Goal: Task Accomplishment & Management: Manage account settings

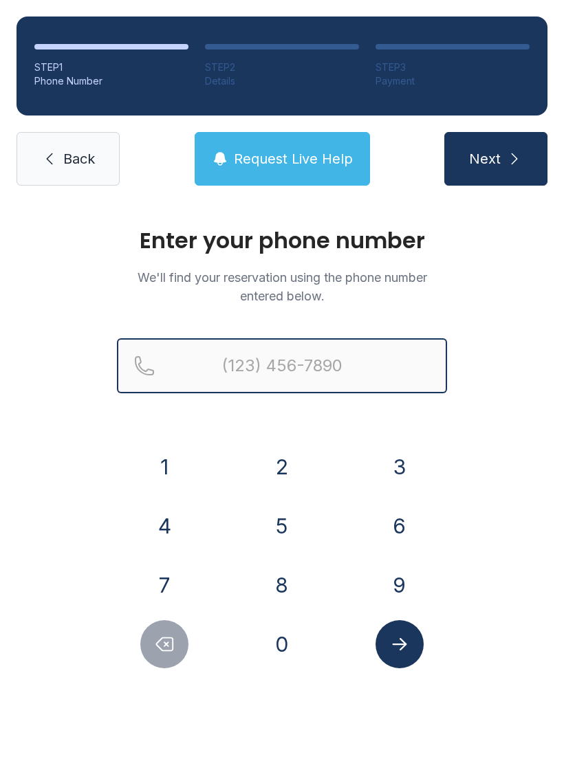
click at [309, 365] on input "Reservation phone number" at bounding box center [282, 365] width 330 height 55
type input "("
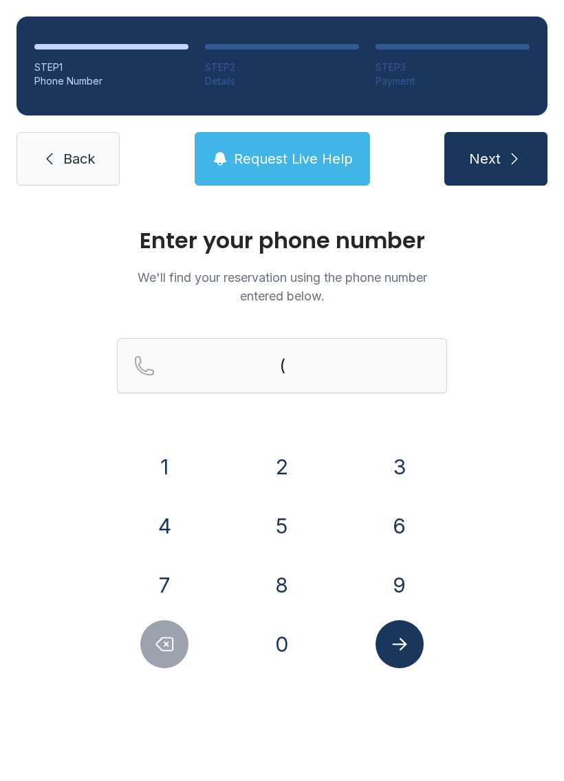
click at [519, 326] on div "Enter your phone number We'll find your reservation using the phone number ente…" at bounding box center [282, 462] width 564 height 521
click at [287, 578] on button "8" at bounding box center [282, 585] width 48 height 48
click at [287, 652] on button "0" at bounding box center [282, 645] width 48 height 48
click at [166, 513] on button "4" at bounding box center [164, 526] width 48 height 48
click at [410, 592] on button "9" at bounding box center [400, 585] width 48 height 48
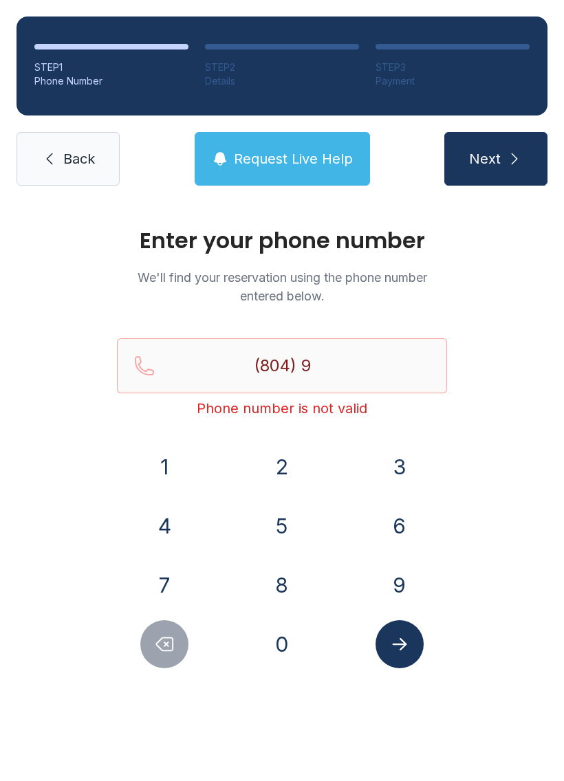
click at [290, 455] on button "2" at bounding box center [282, 467] width 48 height 48
click at [284, 645] on button "0" at bounding box center [282, 645] width 48 height 48
click at [387, 532] on button "6" at bounding box center [400, 526] width 48 height 48
click at [166, 526] on button "4" at bounding box center [164, 526] width 48 height 48
click at [383, 581] on button "9" at bounding box center [400, 585] width 48 height 48
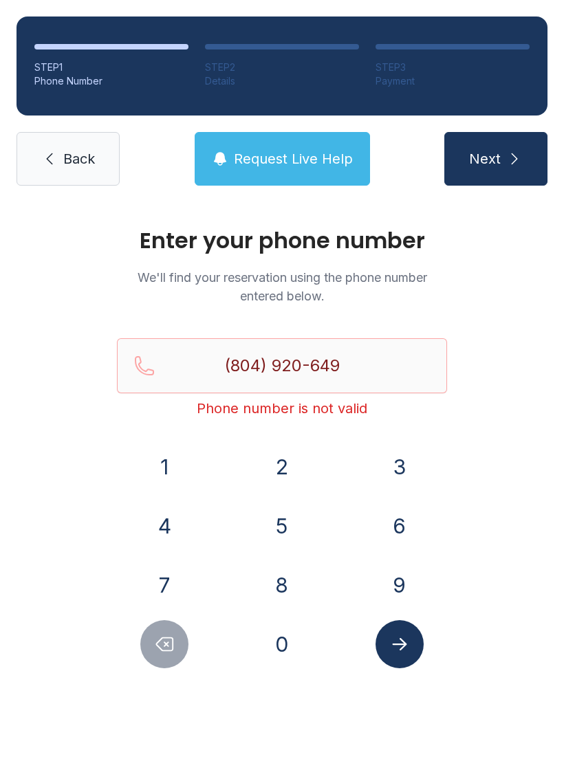
click at [166, 468] on button "1" at bounding box center [164, 467] width 48 height 48
type input "[PHONE_NUMBER]"
click at [415, 643] on button "Submit lookup form" at bounding box center [400, 645] width 48 height 48
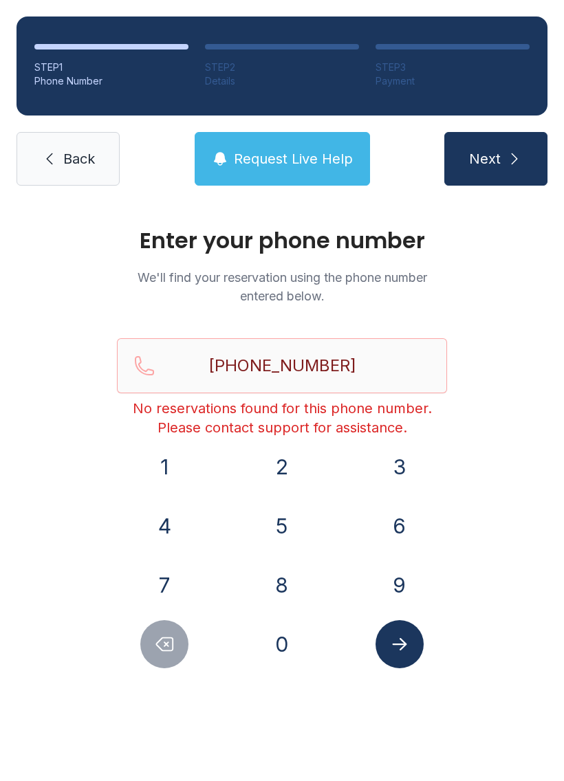
click at [510, 171] on button "Next" at bounding box center [495, 159] width 103 height 54
click at [70, 165] on span "Back" at bounding box center [79, 158] width 32 height 19
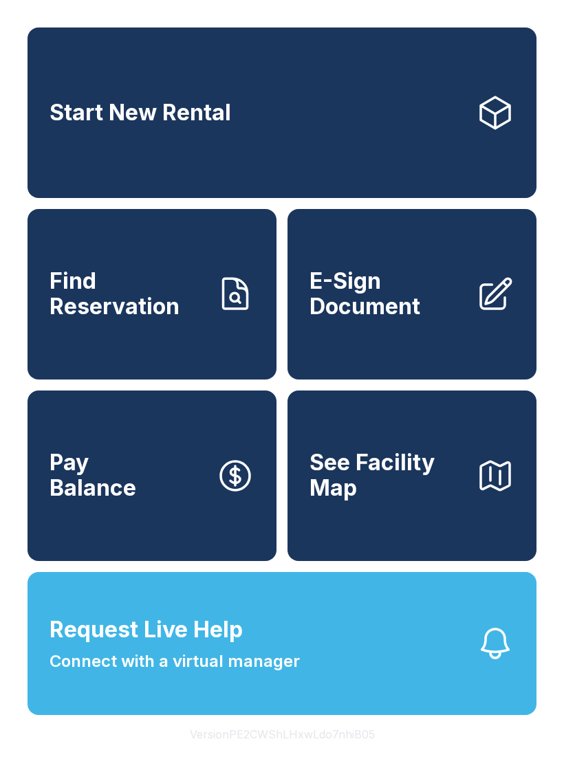
click at [400, 358] on link "E-Sign Document" at bounding box center [412, 294] width 249 height 171
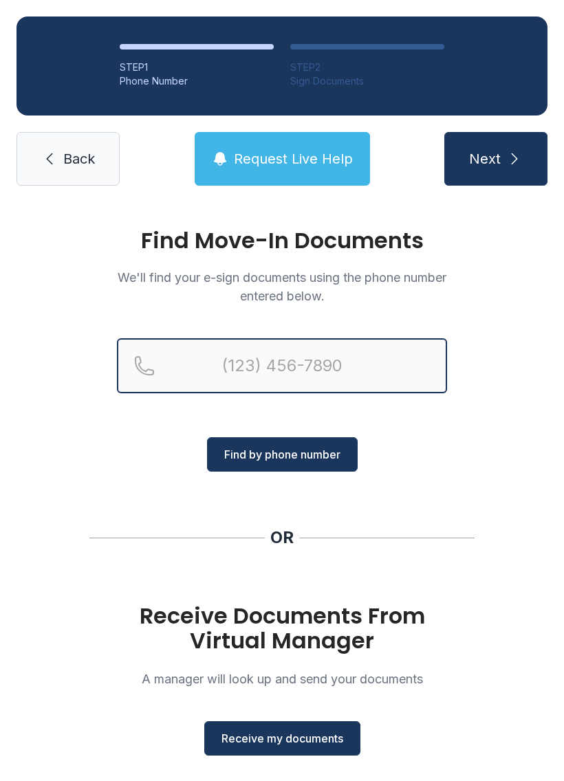
click at [354, 371] on input "Reservation phone number" at bounding box center [282, 365] width 330 height 55
type input "[PHONE_NUMBER]"
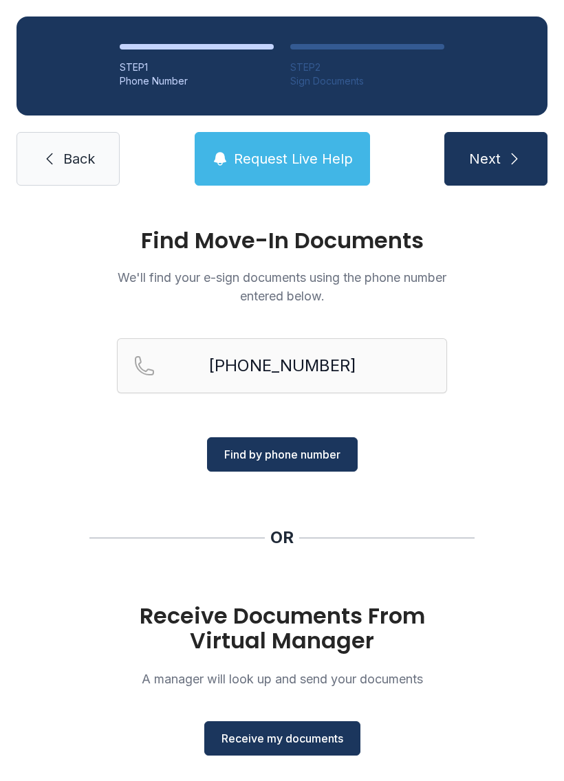
click at [319, 462] on span "Find by phone number" at bounding box center [282, 454] width 116 height 17
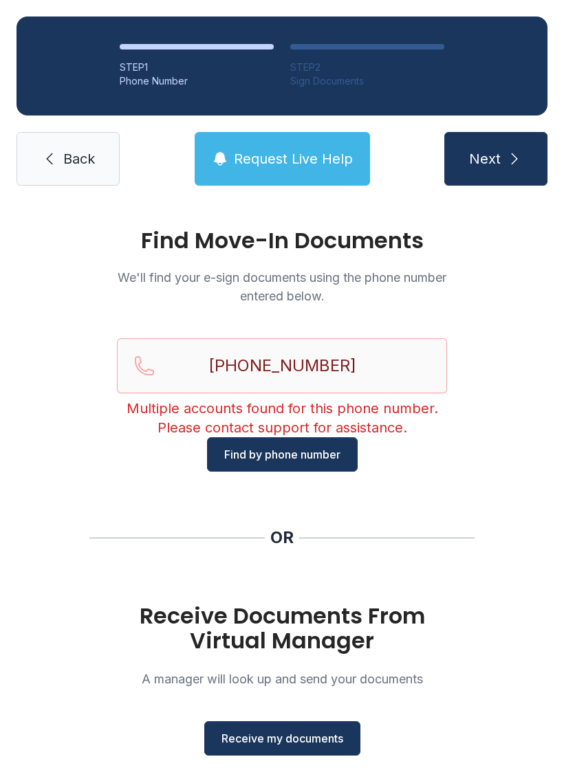
click at [490, 510] on div "Find Move-In Documents We'll find your e-sign documents using the phone number …" at bounding box center [282, 506] width 564 height 609
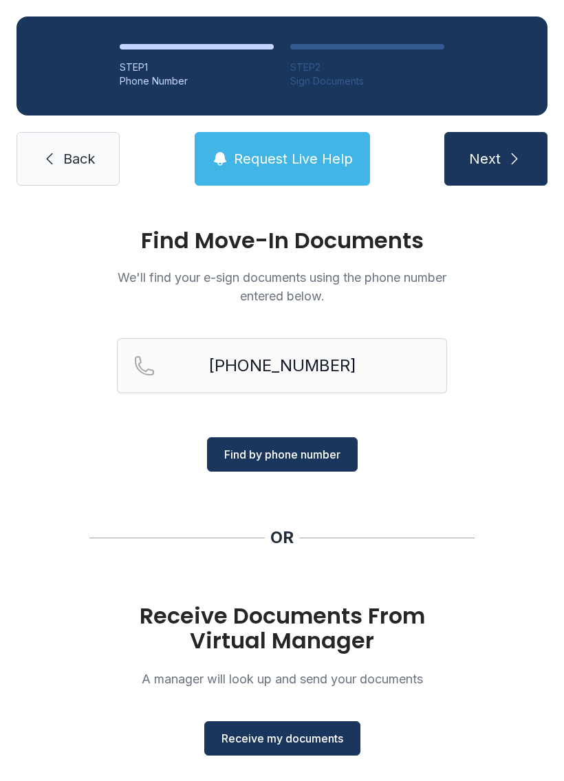
click at [74, 173] on link "Back" at bounding box center [68, 159] width 103 height 54
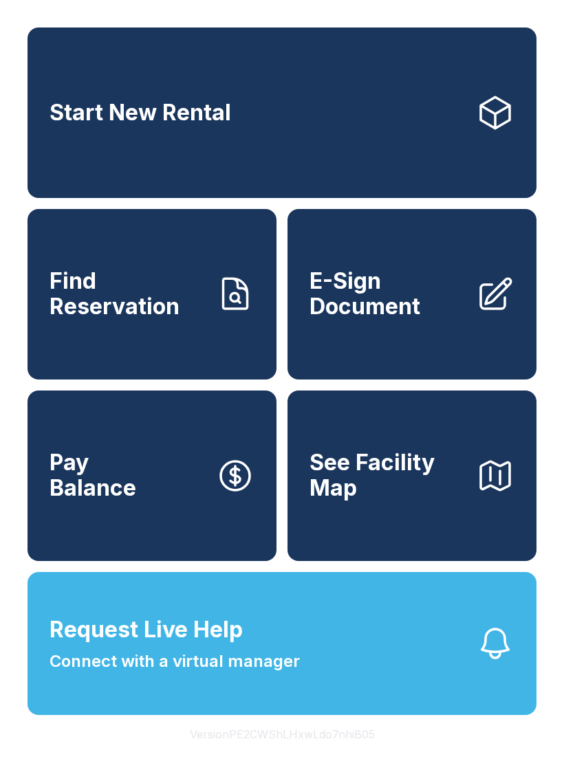
click at [254, 380] on link "Find Reservation" at bounding box center [152, 294] width 249 height 171
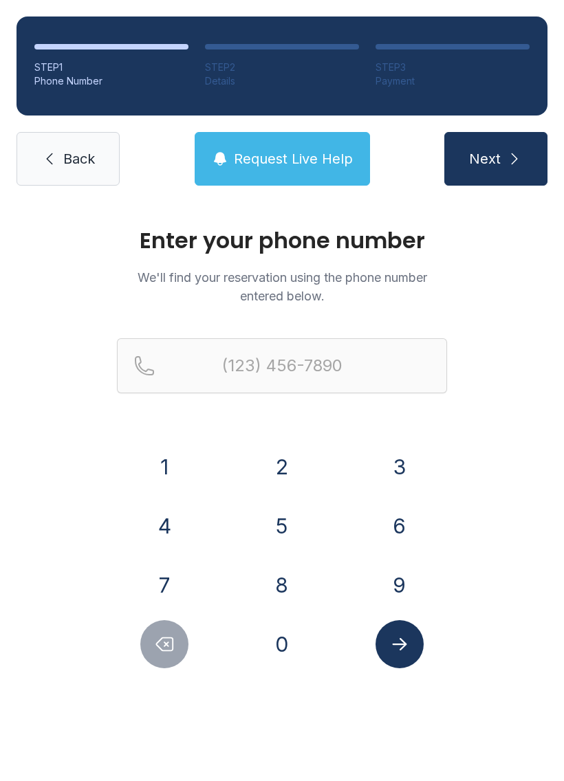
click at [75, 161] on span "Back" at bounding box center [79, 158] width 32 height 19
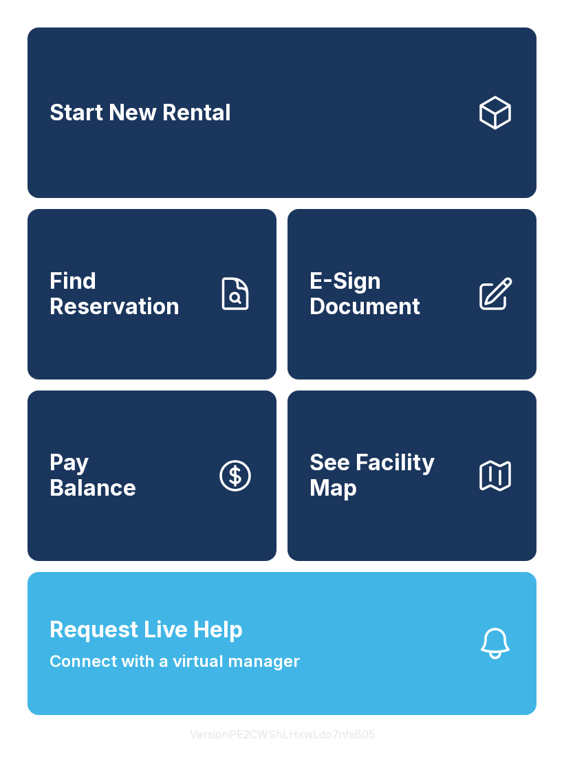
click at [431, 319] on span "E-Sign Document" at bounding box center [387, 294] width 155 height 50
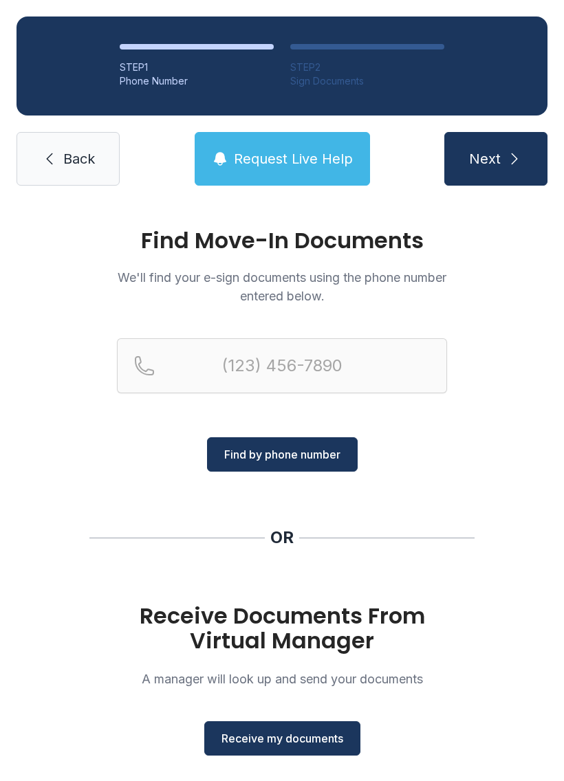
click at [81, 171] on link "Back" at bounding box center [68, 159] width 103 height 54
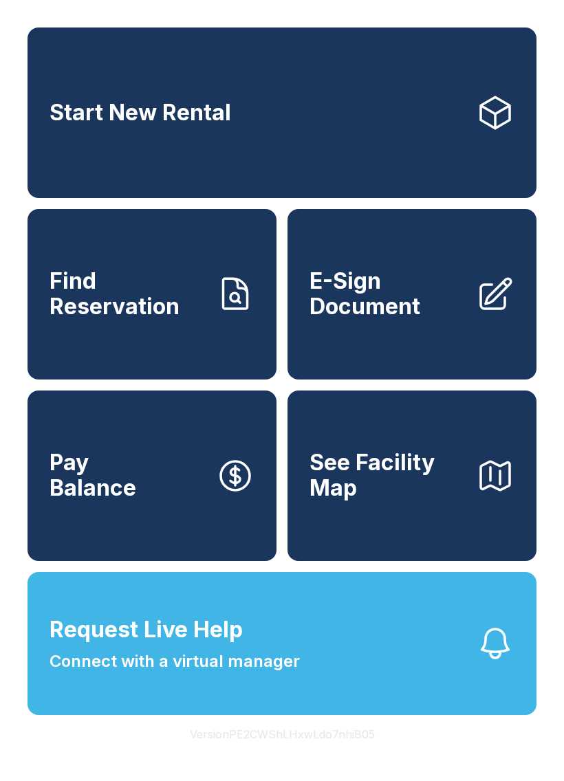
click at [452, 550] on button "See Facility Map" at bounding box center [412, 476] width 249 height 171
click at [201, 548] on link "Pay Balance" at bounding box center [152, 476] width 249 height 171
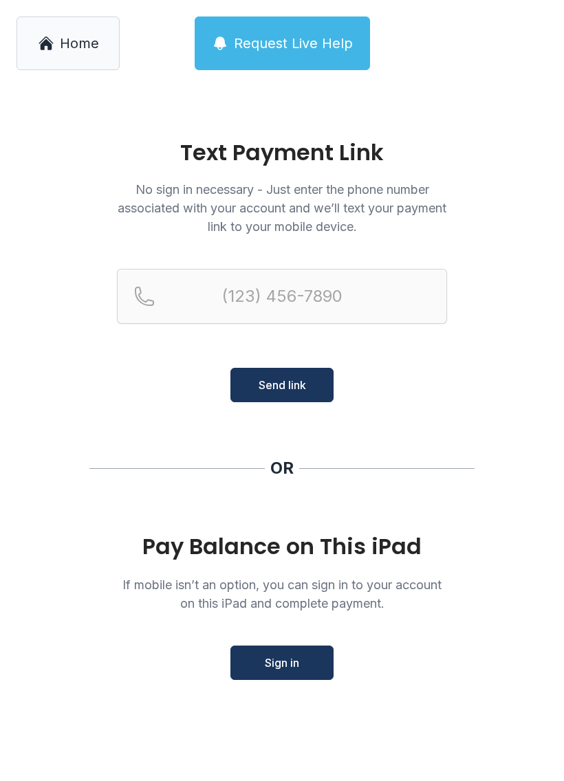
click at [87, 43] on span "Home" at bounding box center [79, 43] width 39 height 19
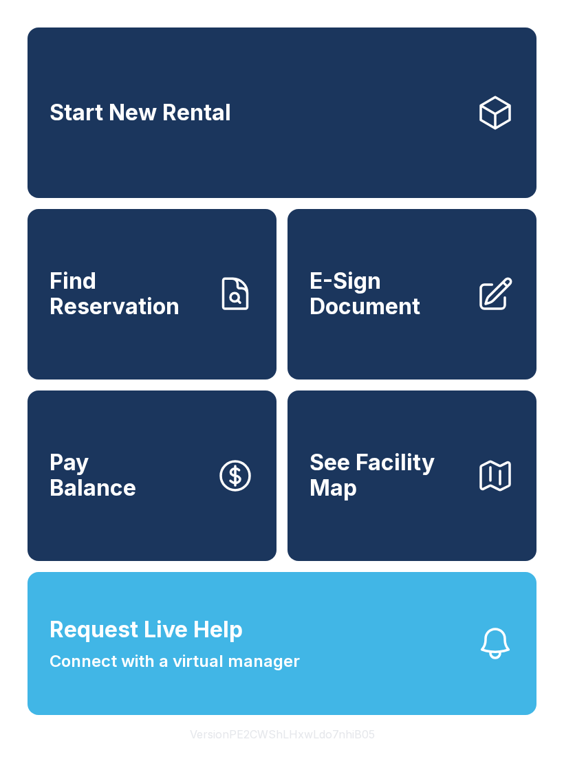
click at [191, 371] on link "Find Reservation" at bounding box center [152, 294] width 249 height 171
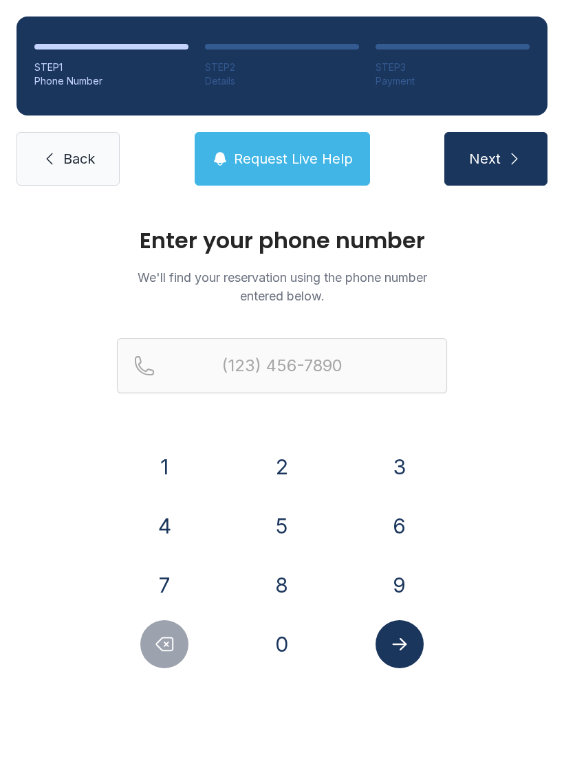
click at [96, 158] on link "Back" at bounding box center [68, 159] width 103 height 54
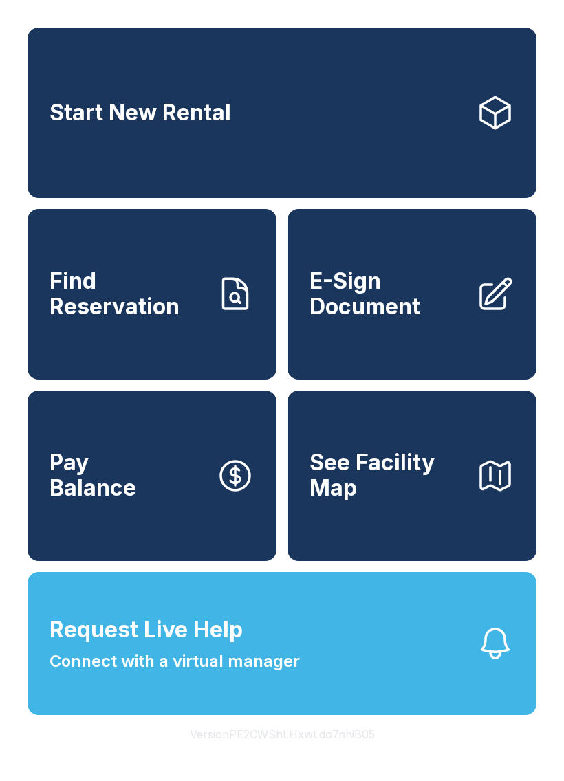
click at [440, 693] on button "Request Live Help Connect with a virtual manager" at bounding box center [282, 643] width 509 height 143
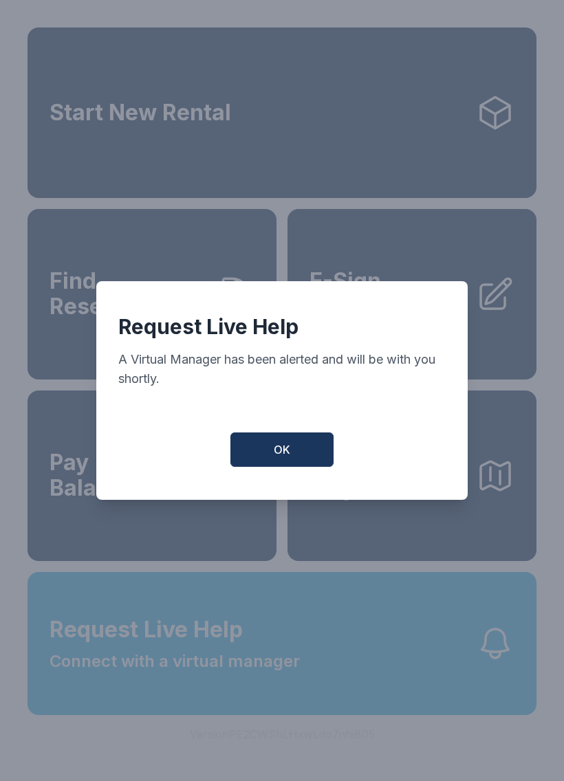
click at [283, 453] on span "OK" at bounding box center [282, 450] width 17 height 17
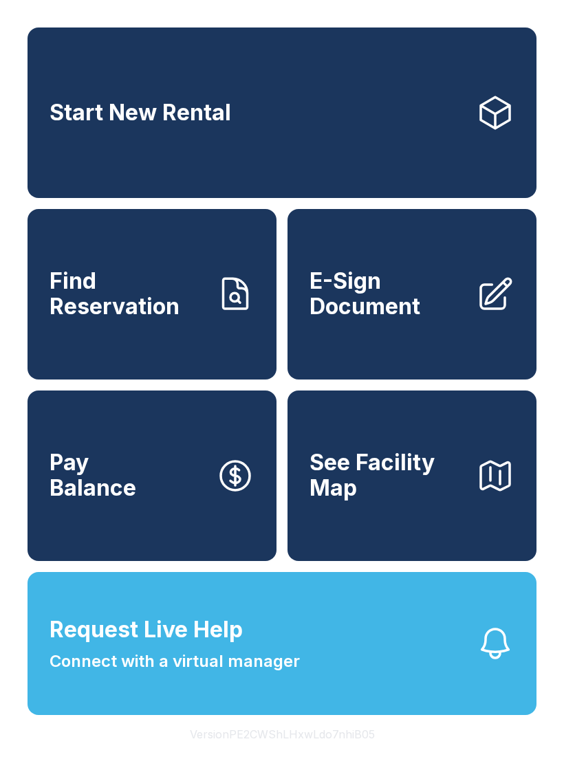
click at [355, 700] on button "Request Live Help Connect with a virtual manager" at bounding box center [282, 643] width 509 height 143
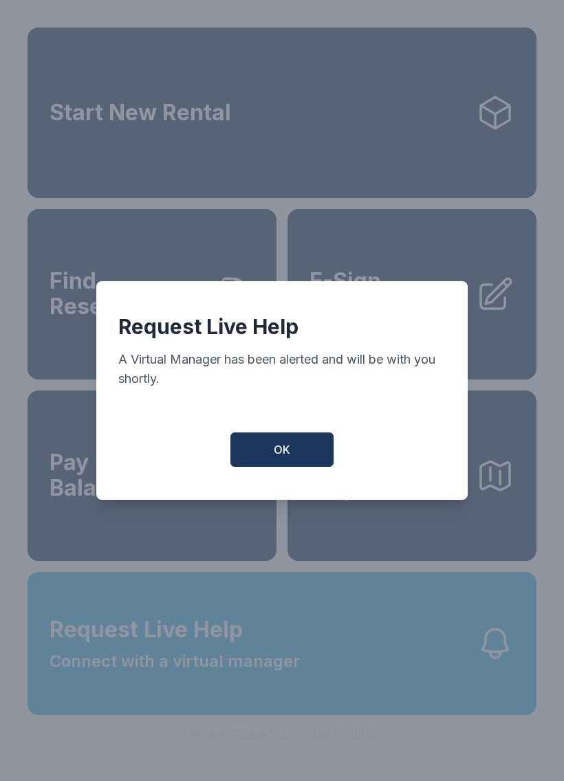
click at [286, 456] on span "OK" at bounding box center [282, 450] width 17 height 17
